Goal: Information Seeking & Learning: Learn about a topic

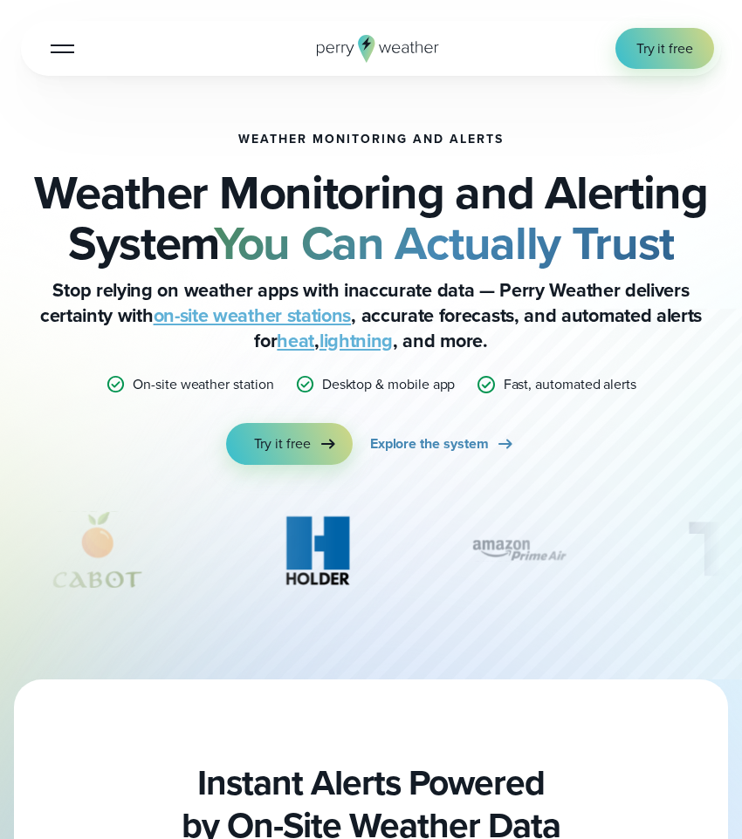
click at [71, 57] on button "Open Menu" at bounding box center [62, 48] width 41 height 41
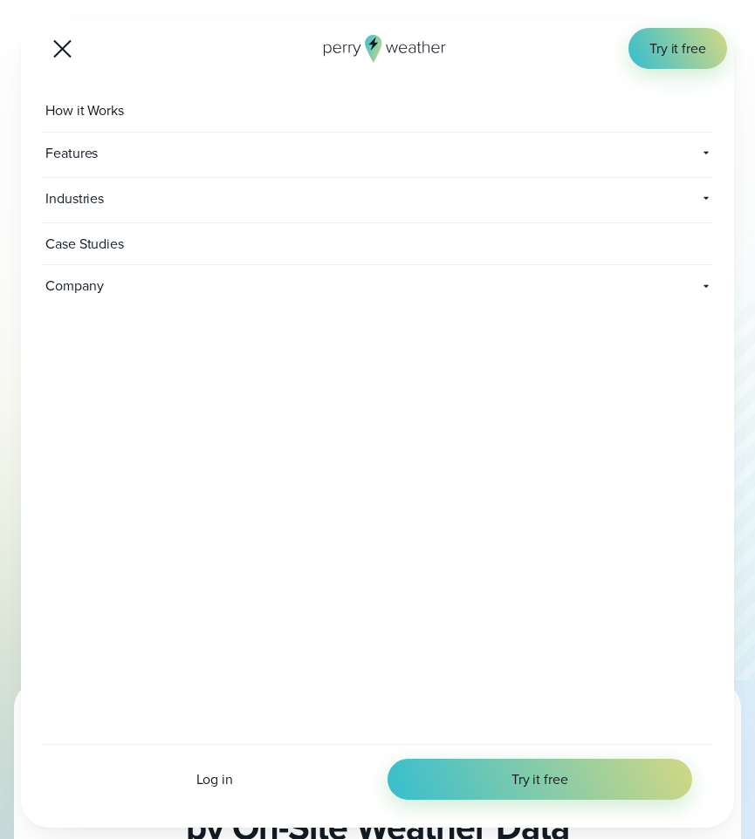
click at [121, 202] on span "Industries" at bounding box center [300, 198] width 516 height 41
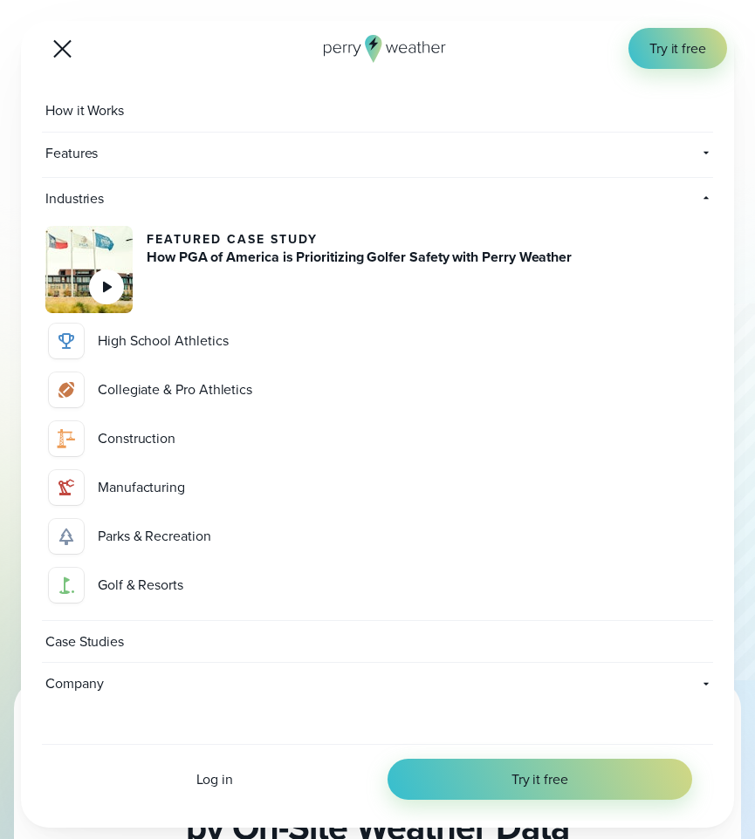
click at [140, 498] on div "Parks & Recreation" at bounding box center [402, 536] width 608 height 20
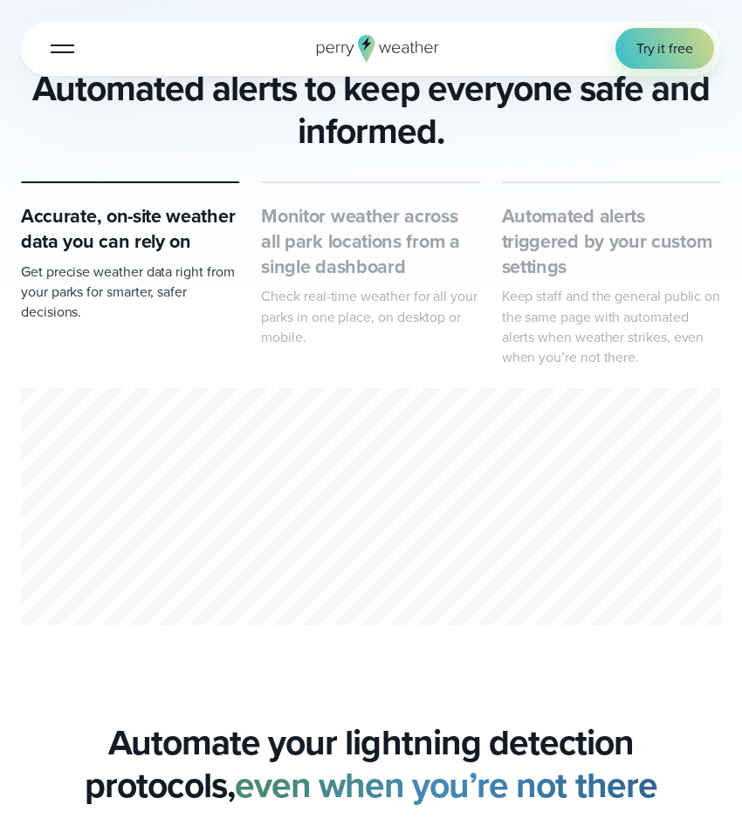
scroll to position [838, 0]
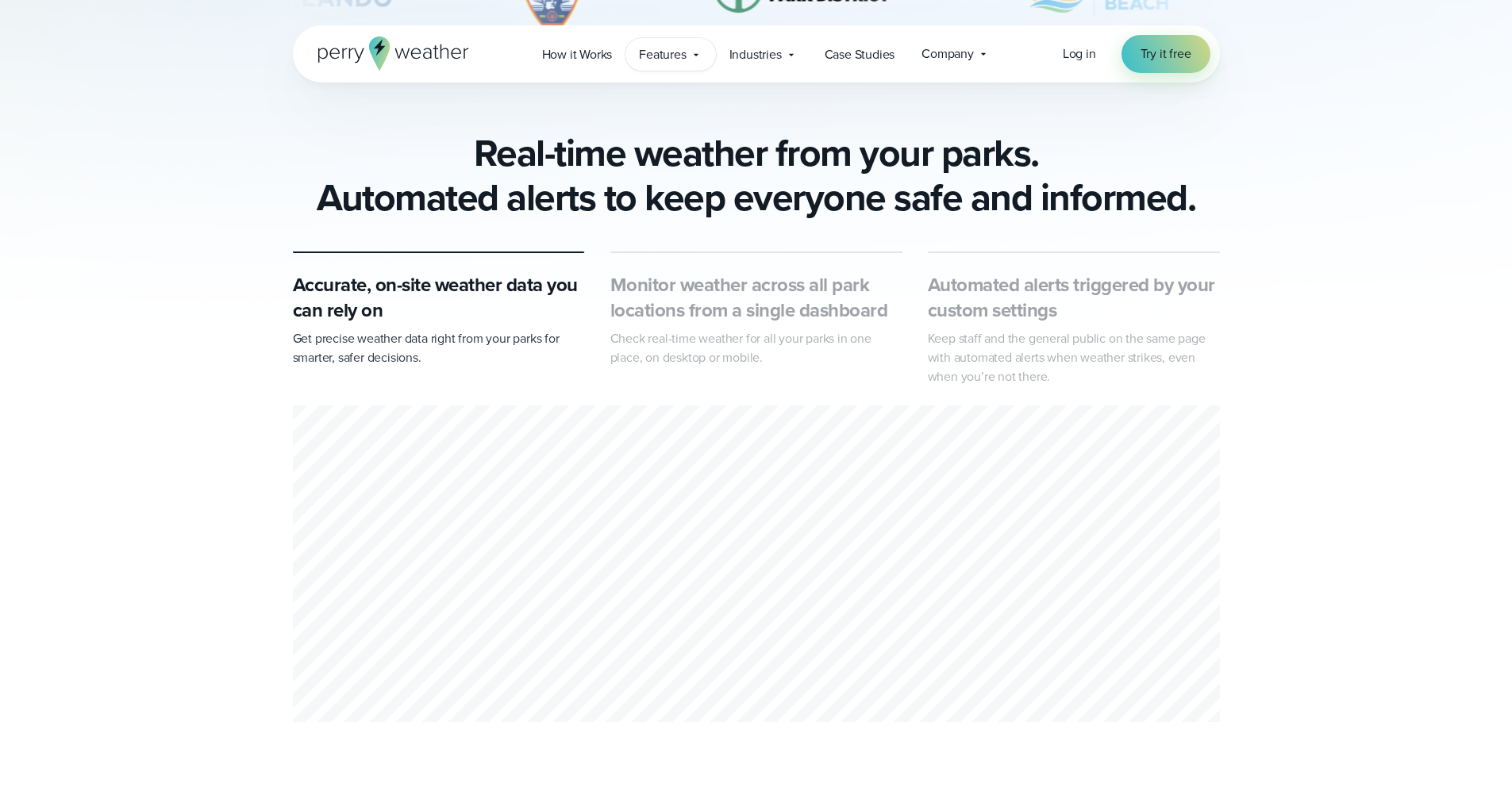
click at [674, 59] on span "Features" at bounding box center [661, 55] width 46 height 19
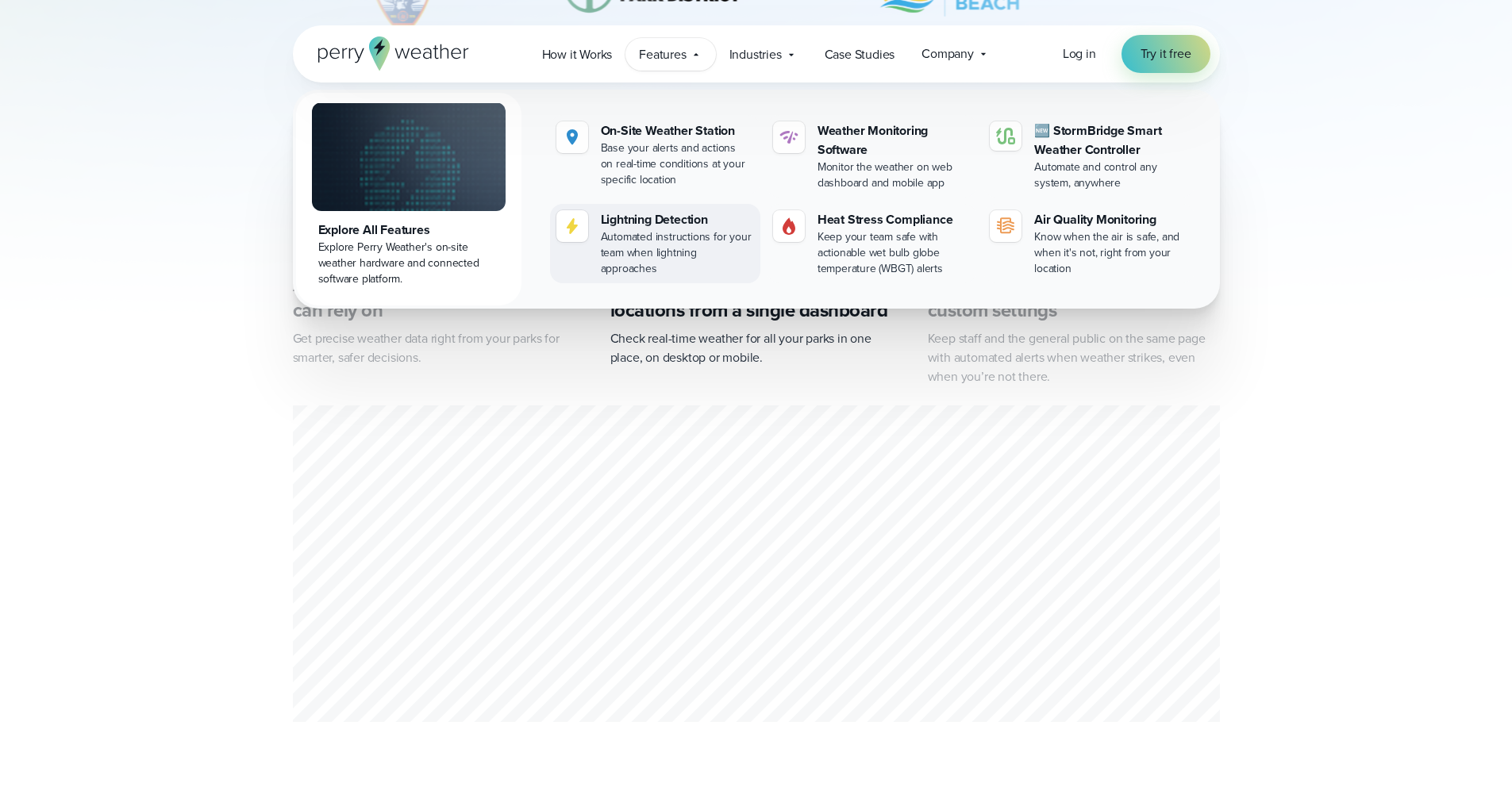
click at [674, 226] on div "Lightning Detection" at bounding box center [677, 219] width 153 height 19
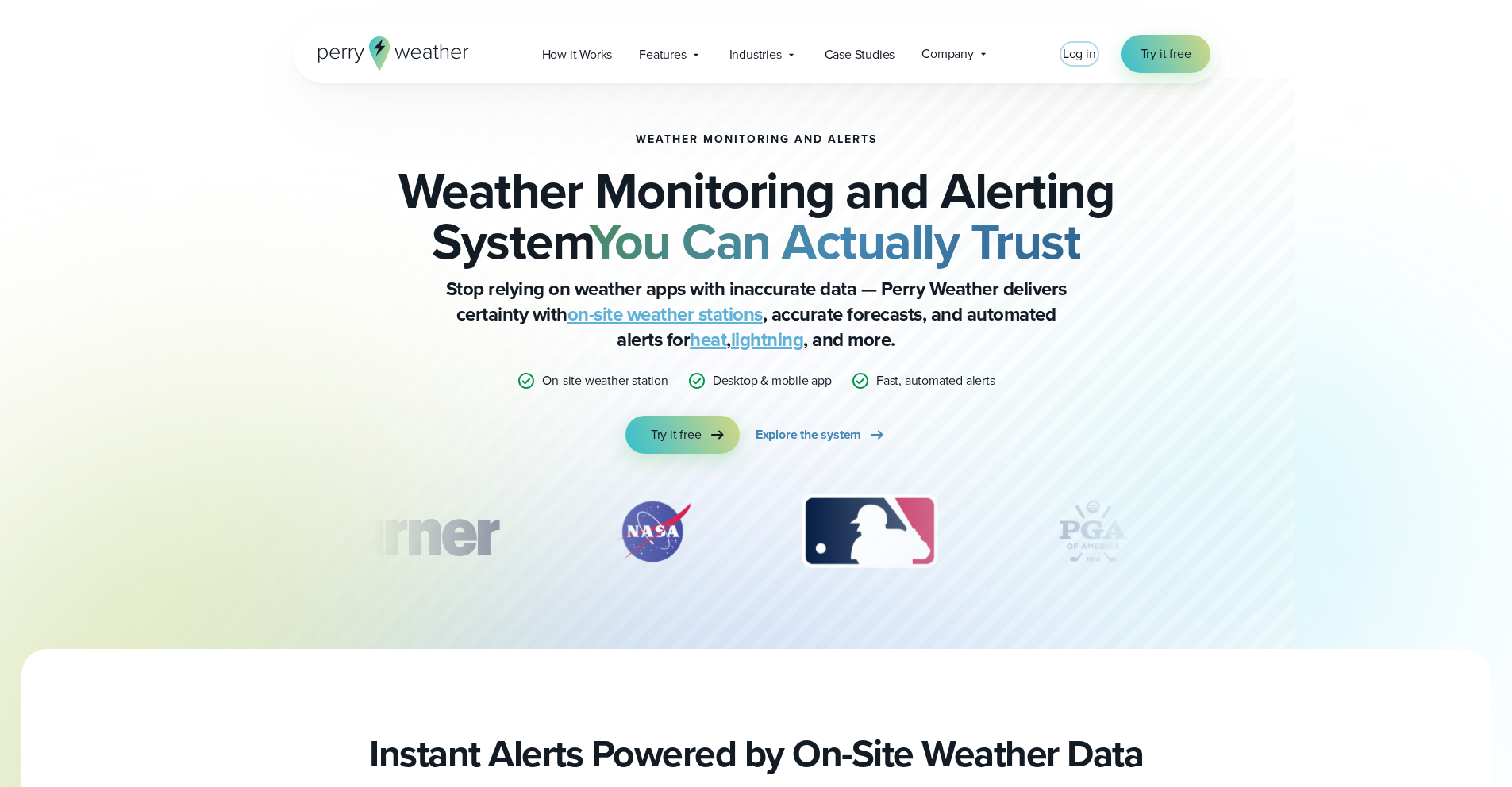
click at [674, 54] on span "Log in" at bounding box center [1079, 54] width 34 height 18
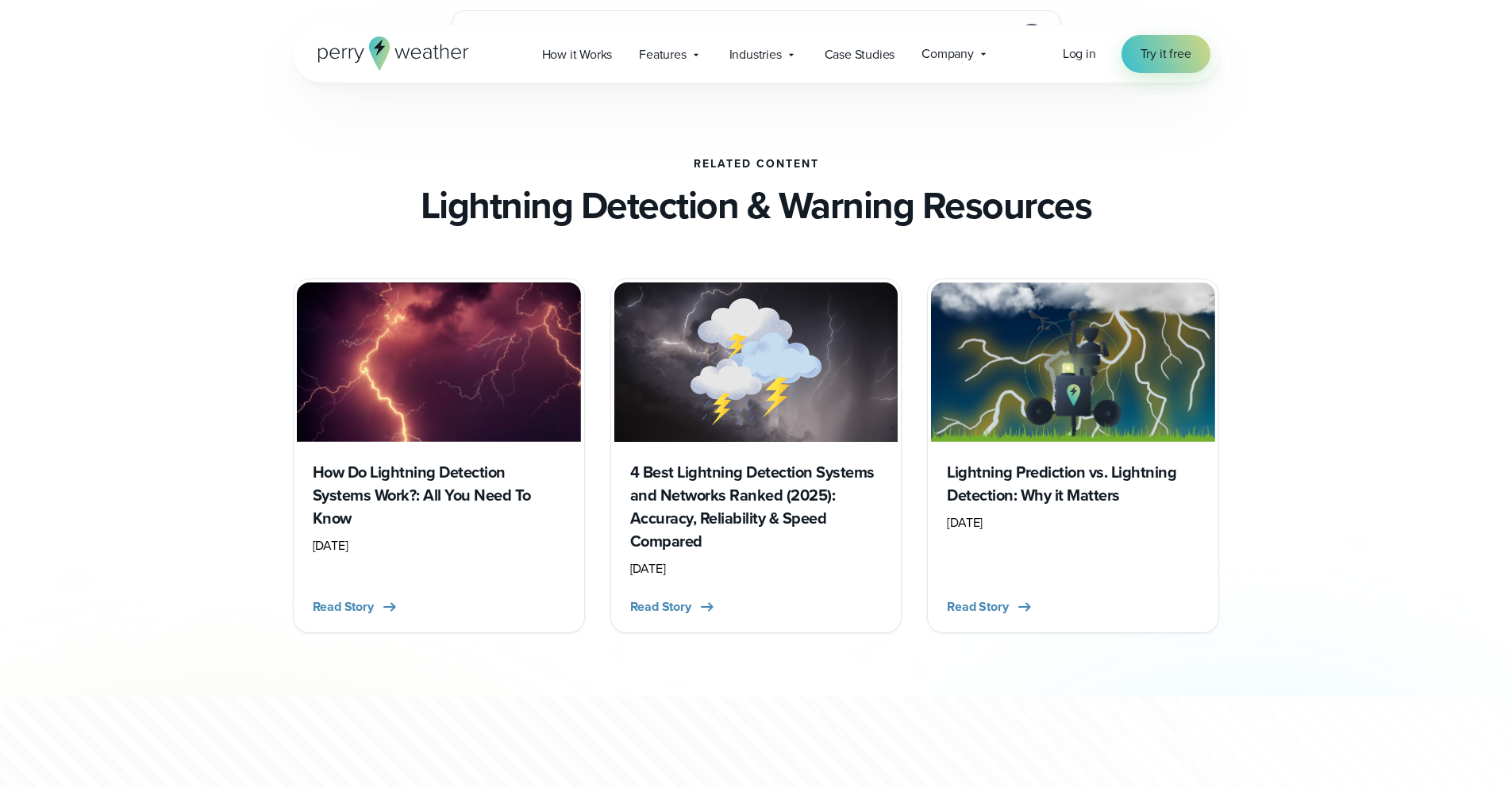
scroll to position [4046, 0]
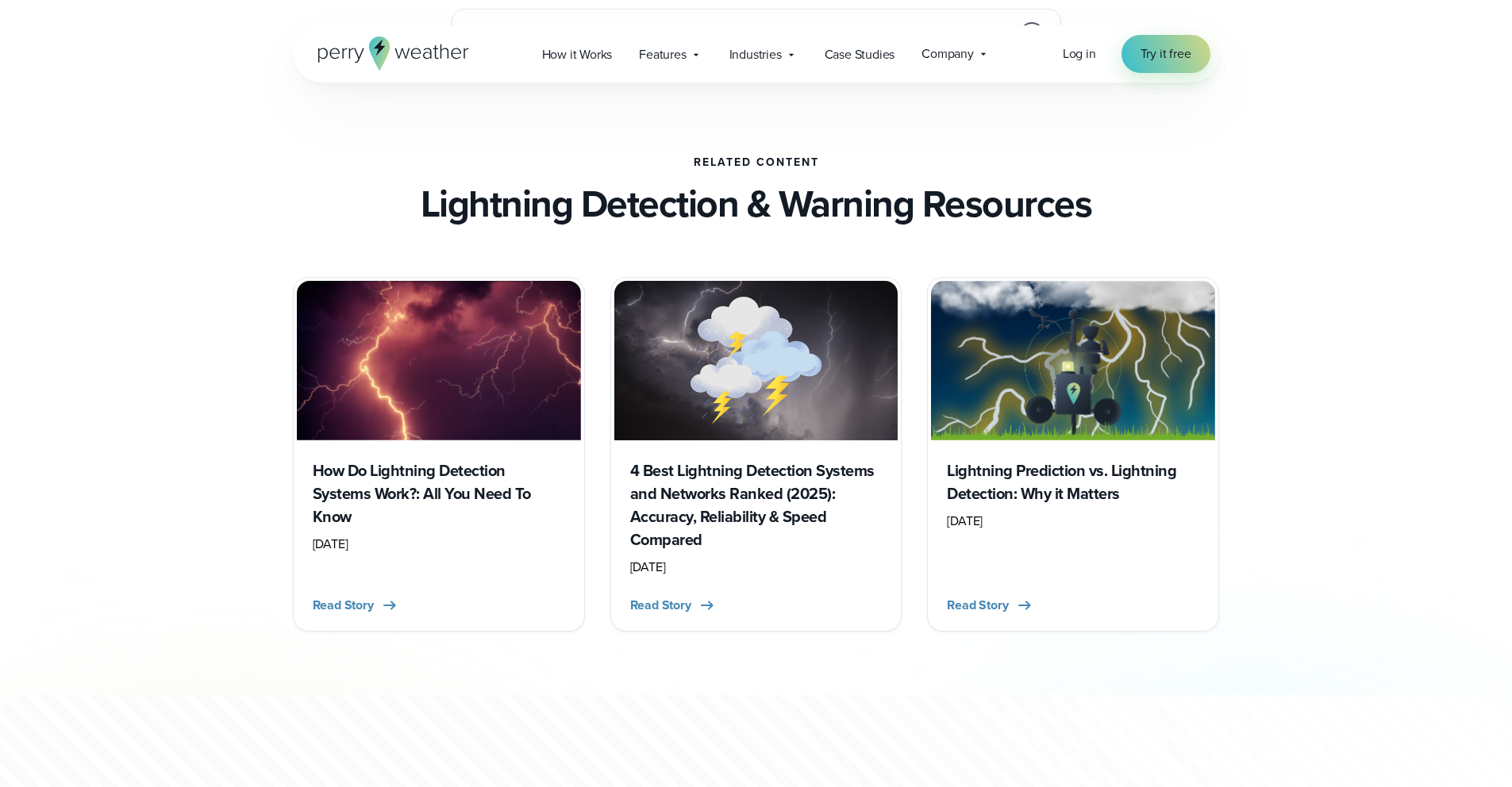
click at [739, 500] on h3 "4 Best Lightning Detection Systems and Networks Ranked (2025): Accuracy, Reliab…" at bounding box center [756, 505] width 252 height 92
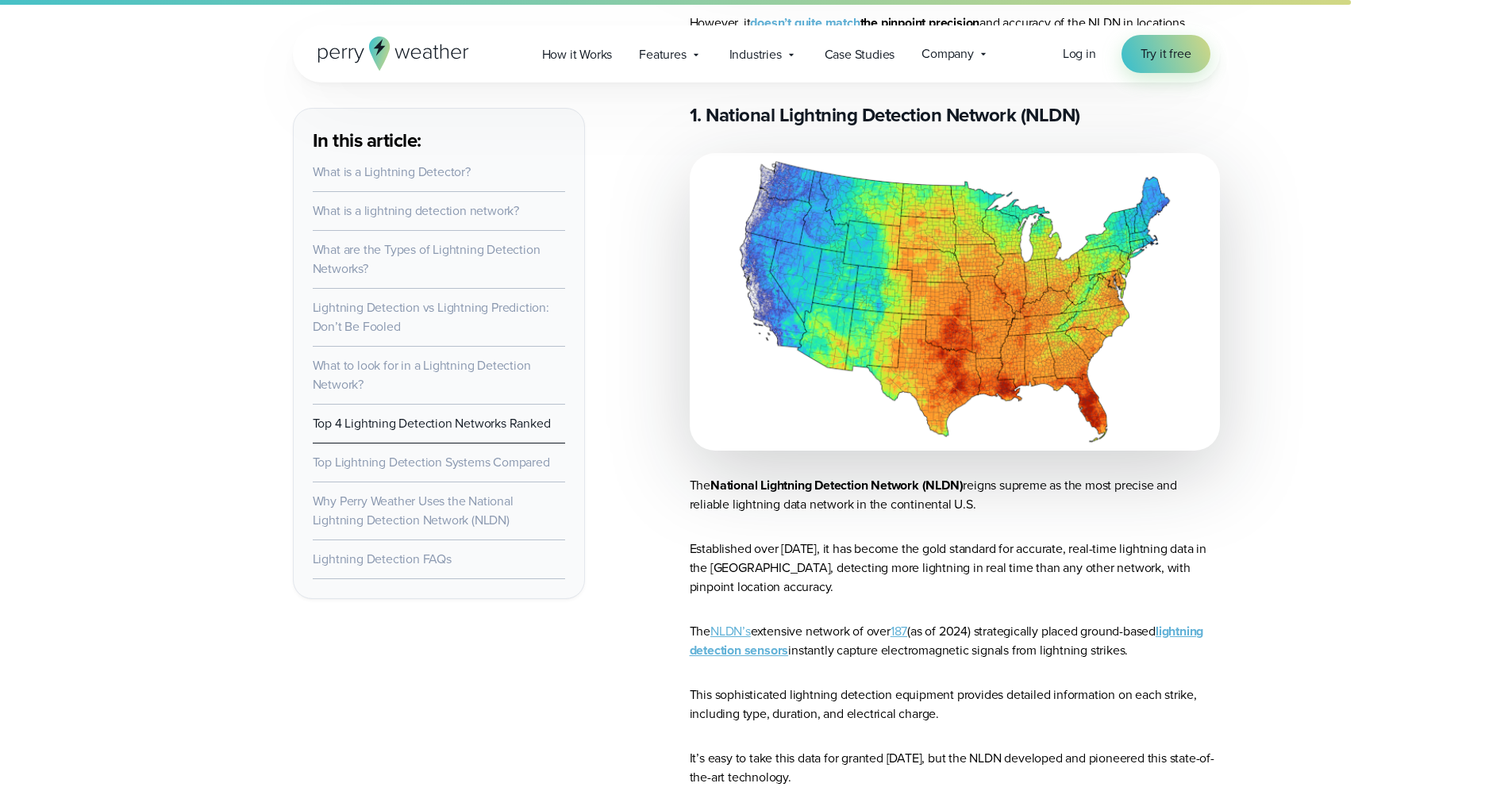
scroll to position [7612, 0]
